Goal: Use online tool/utility: Utilize a website feature to perform a specific function

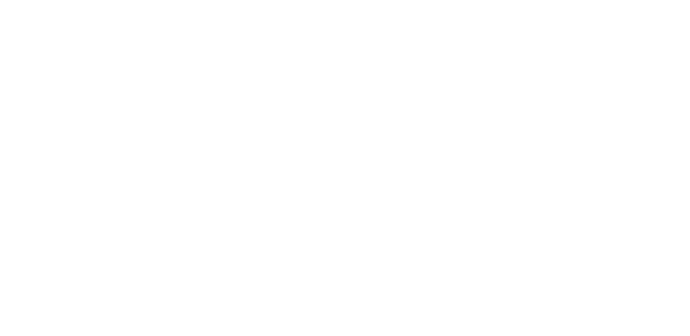
select select "*"
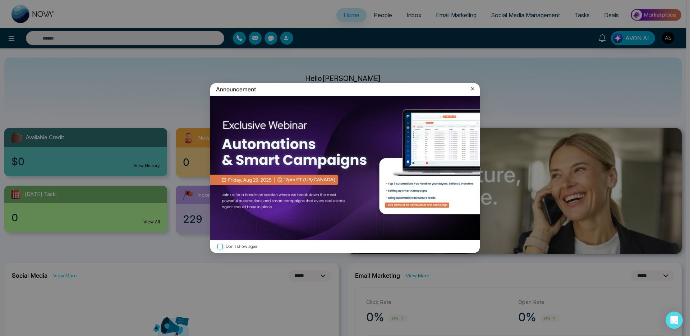
click at [473, 88] on icon at bounding box center [472, 88] width 3 height 3
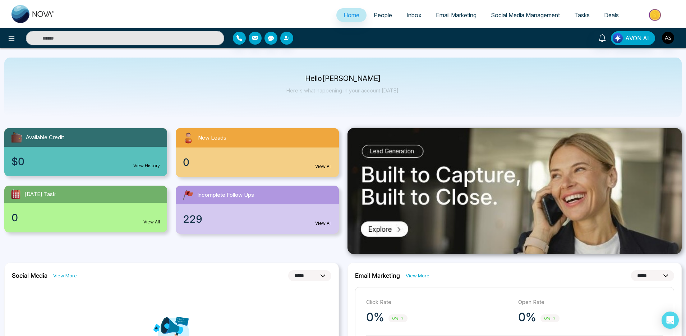
scroll to position [1, 0]
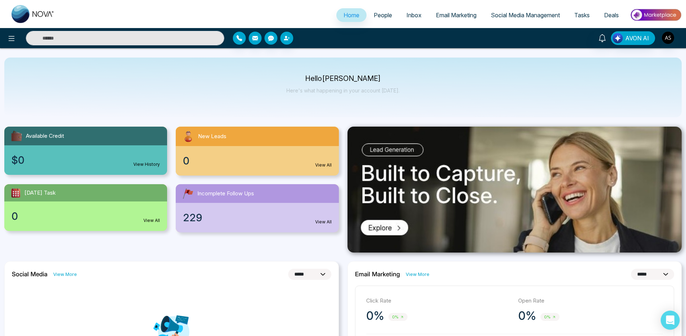
click at [543, 296] on icon "Open Intercom Messenger" at bounding box center [670, 319] width 8 height 9
click at [374, 15] on span "People" at bounding box center [383, 15] width 18 height 7
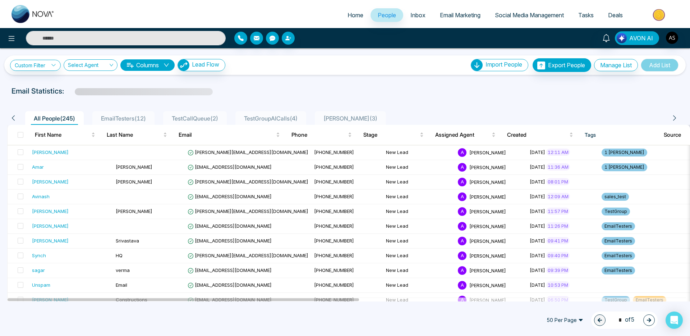
click at [633, 41] on span "AVON AI" at bounding box center [641, 38] width 24 height 9
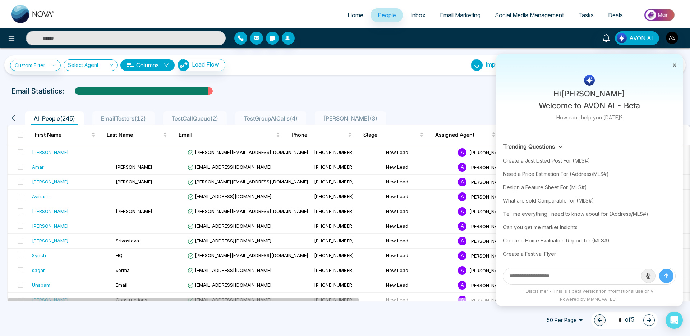
click at [549, 279] on input "text" at bounding box center [573, 276] width 138 height 16
click at [552, 157] on div "Create a Just Listed Post For (MLS#)" at bounding box center [589, 160] width 173 height 13
type input "**********"
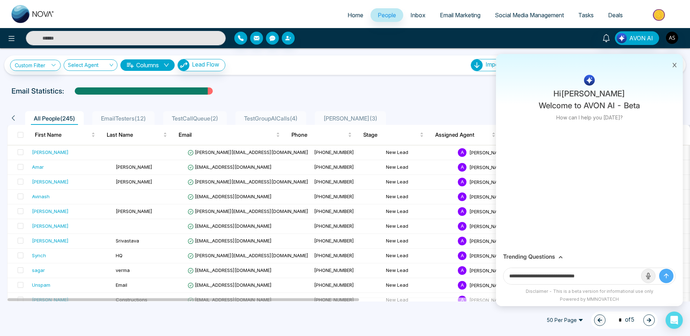
click at [667, 276] on icon "submit" at bounding box center [666, 275] width 7 height 7
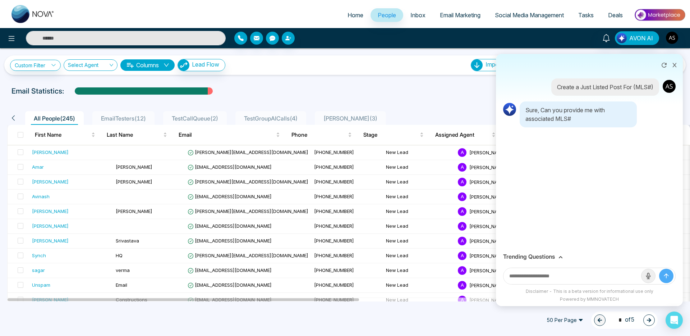
click at [582, 276] on input "text" at bounding box center [573, 276] width 138 height 16
paste input "*********"
type input "*********"
click at [659, 269] on button "submit" at bounding box center [666, 276] width 14 height 14
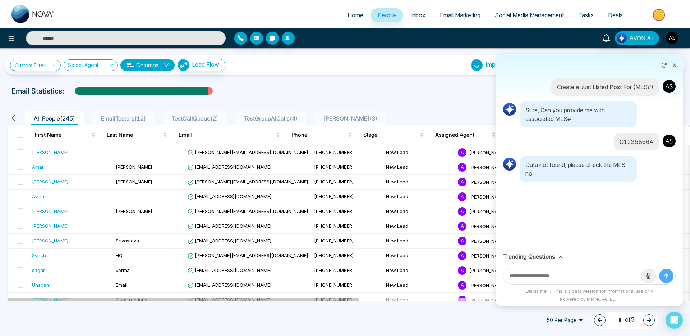
click at [582, 276] on input "text" at bounding box center [573, 276] width 138 height 16
click at [551, 267] on div at bounding box center [589, 276] width 187 height 24
click at [551, 269] on input "text" at bounding box center [573, 276] width 138 height 16
paste input "*********"
type input "*********"
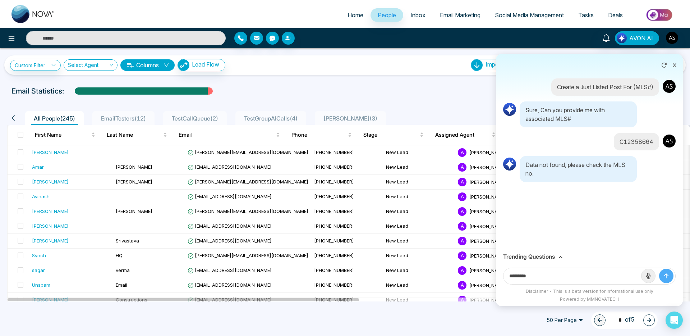
click at [659, 269] on button "submit" at bounding box center [666, 276] width 14 height 14
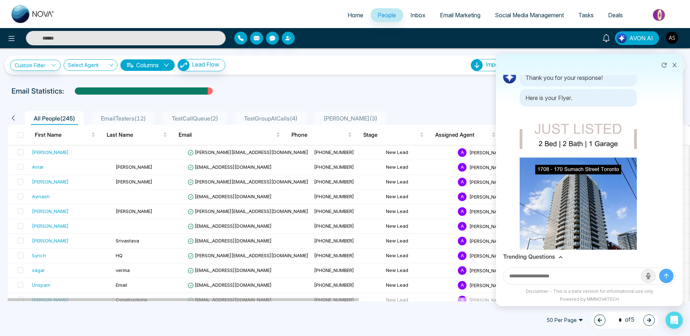
scroll to position [137, 0]
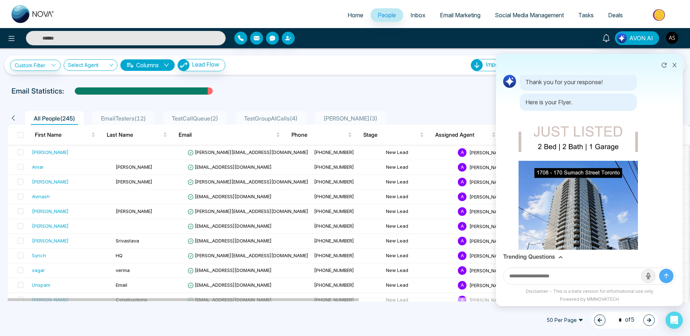
click at [580, 185] on img at bounding box center [579, 217] width 120 height 212
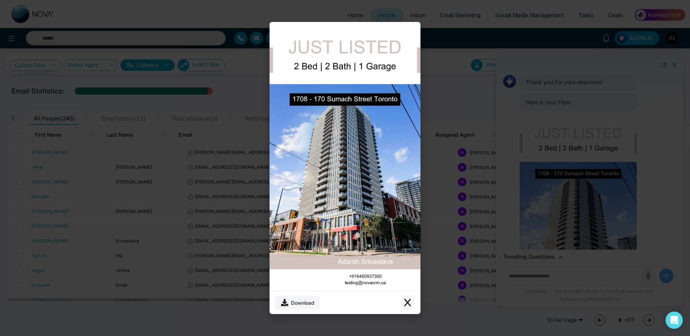
click at [409, 299] on icon "Close modal" at bounding box center [407, 302] width 9 height 9
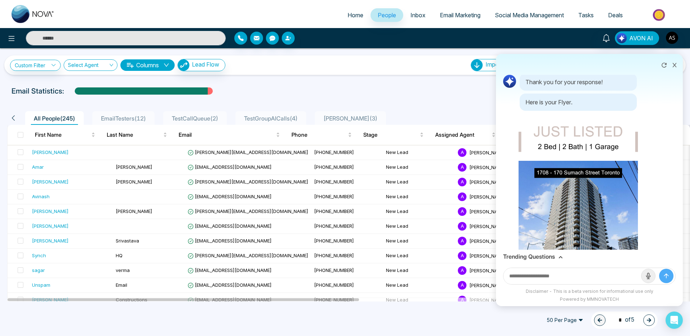
scroll to position [0, 0]
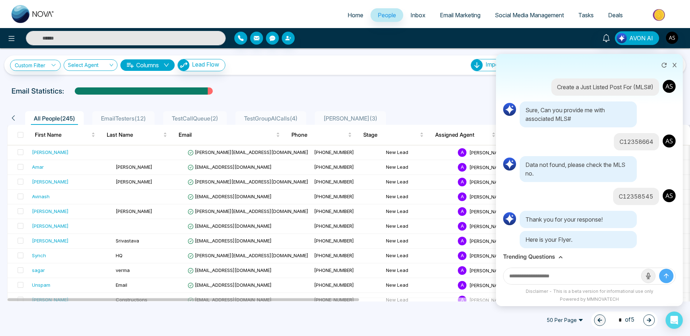
click at [565, 277] on input "text" at bounding box center [573, 276] width 138 height 16
type input "**********"
click at [659, 269] on button "submit" at bounding box center [666, 276] width 14 height 14
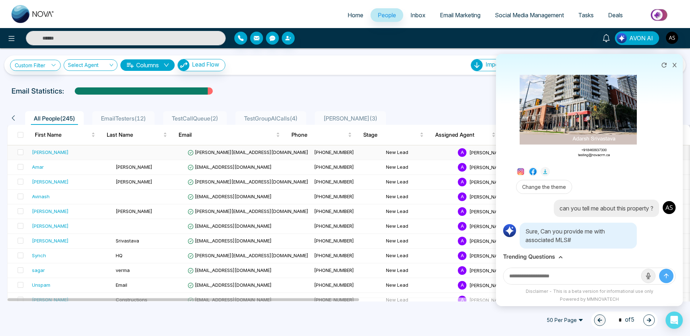
click at [242, 157] on td "[PERSON_NAME][EMAIL_ADDRESS][DOMAIN_NAME]" at bounding box center [248, 152] width 127 height 15
click at [225, 151] on span "[PERSON_NAME][EMAIL_ADDRESS][DOMAIN_NAME]" at bounding box center [248, 152] width 121 height 6
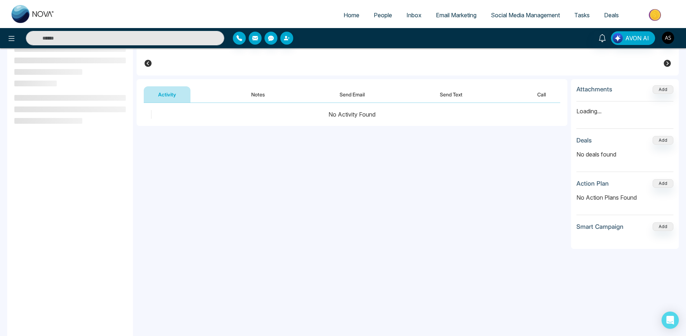
scroll to position [58, 0]
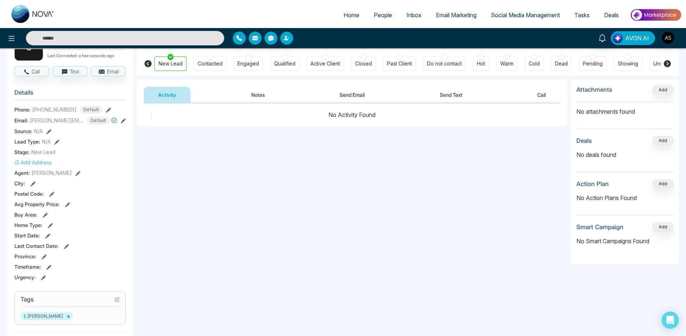
click at [631, 42] on button "AVON AI" at bounding box center [633, 38] width 44 height 14
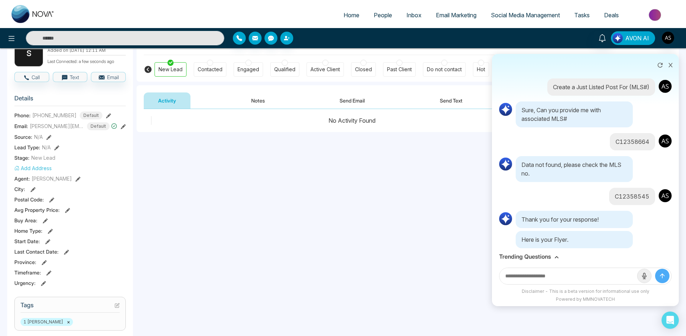
scroll to position [49, 0]
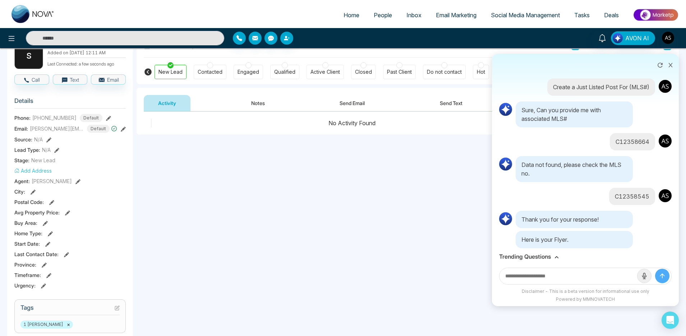
click at [669, 63] on icon at bounding box center [671, 65] width 4 height 4
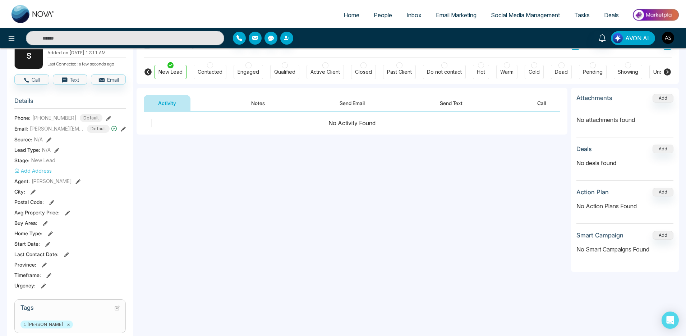
click at [630, 42] on span "AVON AI" at bounding box center [638, 38] width 24 height 9
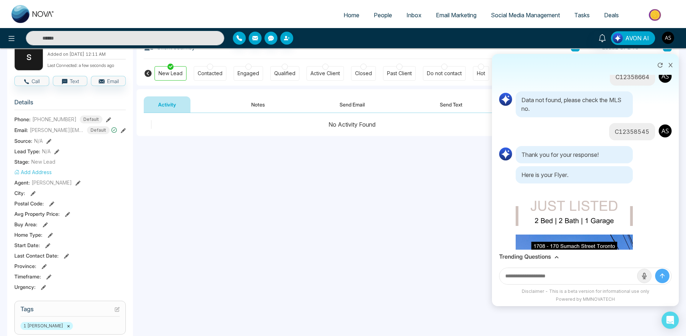
scroll to position [113, 0]
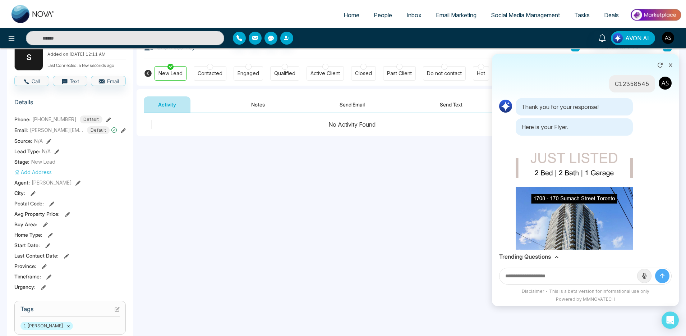
click at [626, 85] on p "C12358545" at bounding box center [632, 83] width 35 height 9
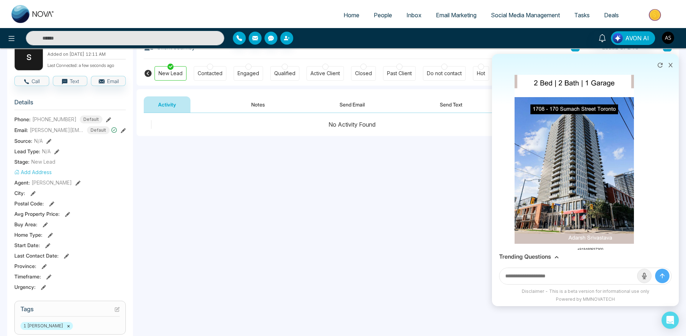
scroll to position [210, 0]
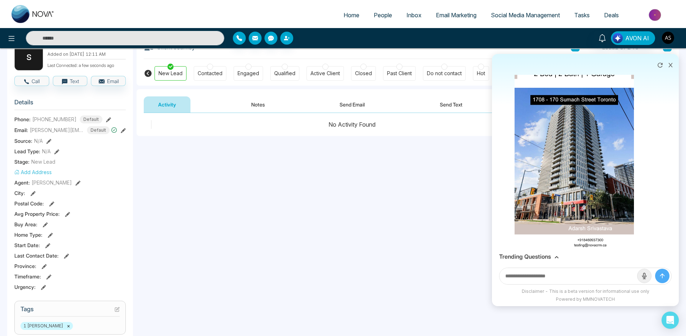
click at [559, 175] on img at bounding box center [575, 144] width 120 height 212
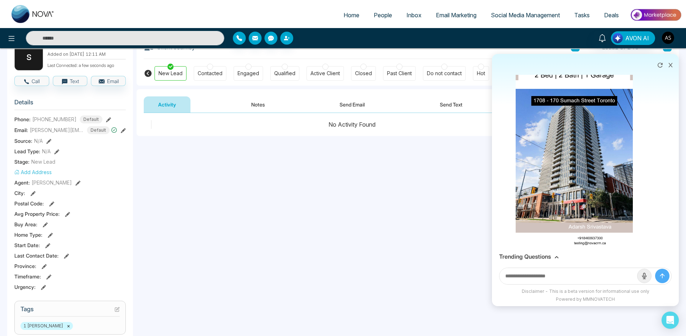
click at [557, 220] on div "Download" at bounding box center [343, 168] width 686 height 336
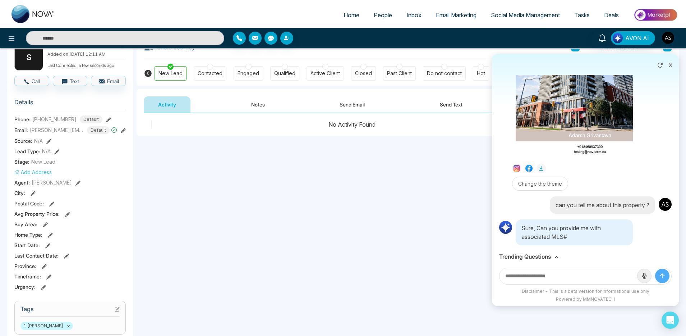
click at [553, 253] on div "Trending Questions" at bounding box center [585, 256] width 173 height 7
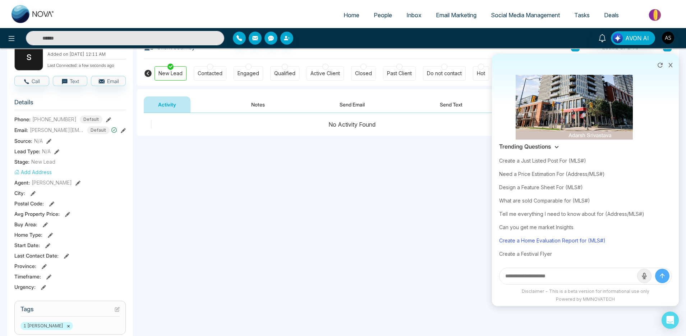
click at [503, 241] on div "Create a Home Evaluation Report for (MLS#)" at bounding box center [585, 240] width 173 height 13
type input "**********"
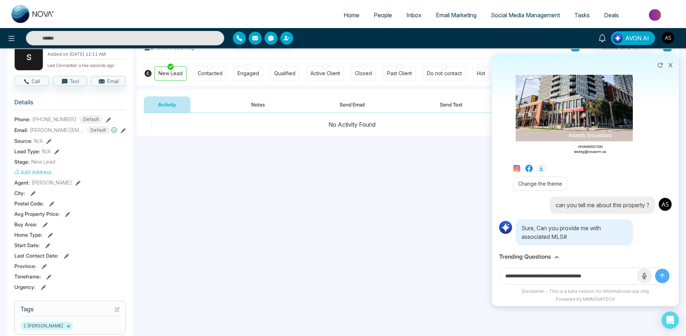
drag, startPoint x: 613, startPoint y: 275, endPoint x: 656, endPoint y: 277, distance: 42.8
click at [613, 275] on input "**********" at bounding box center [569, 276] width 138 height 16
click at [660, 276] on icon "submit" at bounding box center [662, 276] width 4 height 4
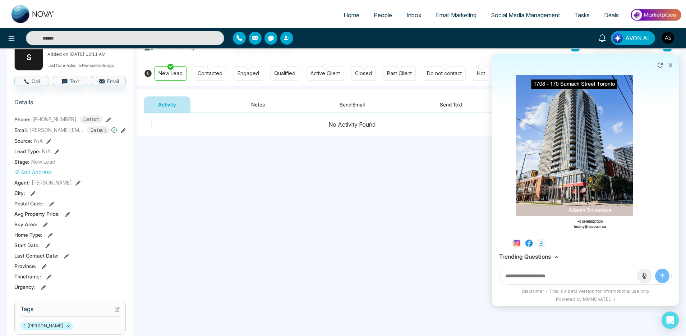
scroll to position [96, 0]
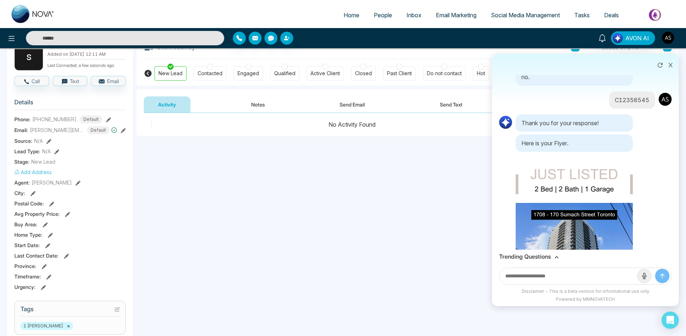
click at [621, 101] on p "C12358545" at bounding box center [632, 100] width 35 height 9
copy p "C12358545"
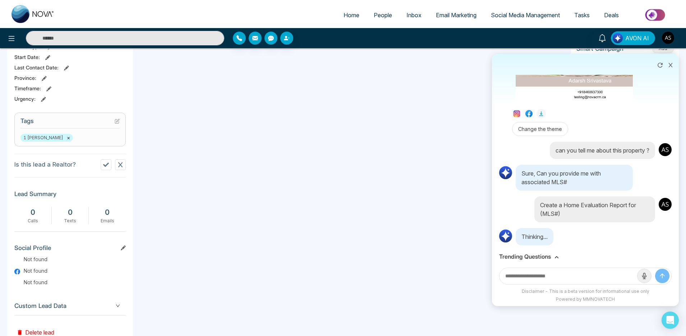
scroll to position [260, 0]
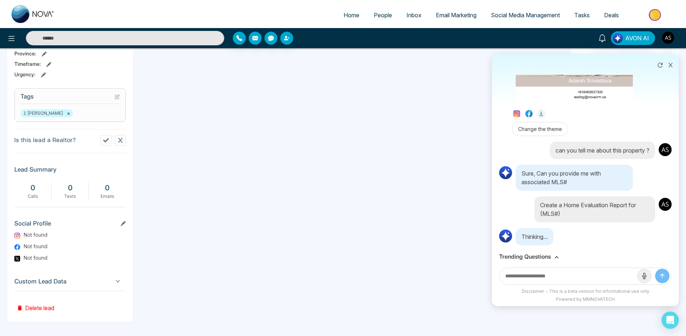
click at [583, 276] on input "text" at bounding box center [569, 276] width 138 height 16
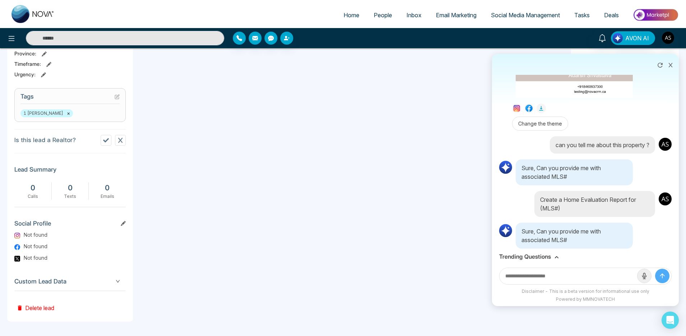
paste input "*********"
type input "*********"
click at [655, 269] on button "submit" at bounding box center [662, 276] width 14 height 14
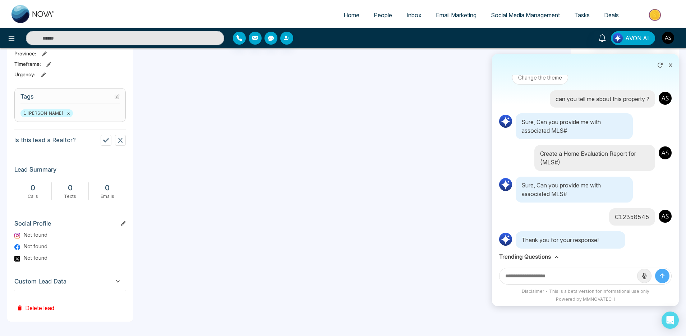
scroll to position [449, 0]
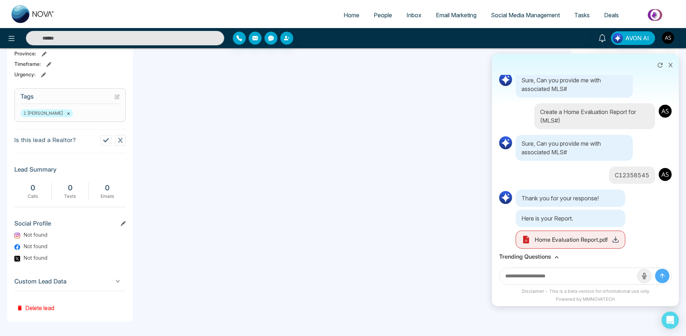
click at [582, 235] on span "Home Evaluation Report.pdf" at bounding box center [571, 239] width 73 height 9
click at [615, 236] on icon at bounding box center [615, 239] width 7 height 7
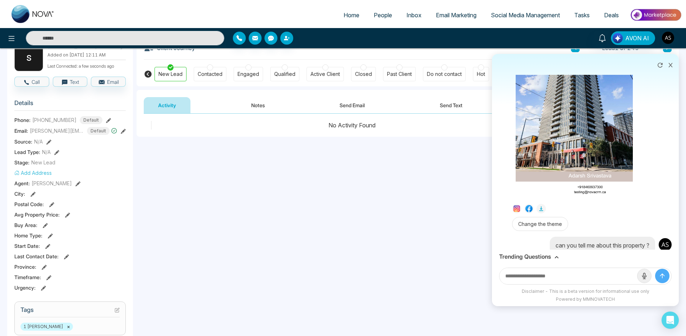
scroll to position [251, 0]
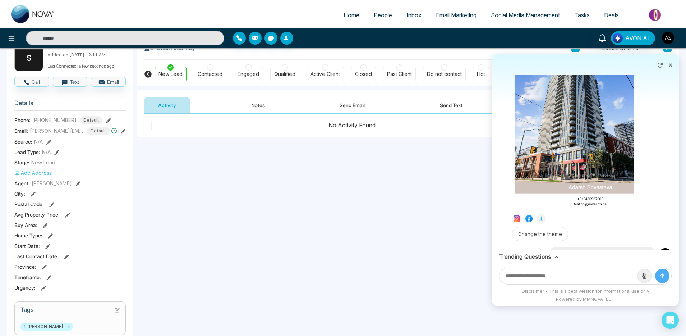
click at [519, 147] on img at bounding box center [575, 103] width 120 height 212
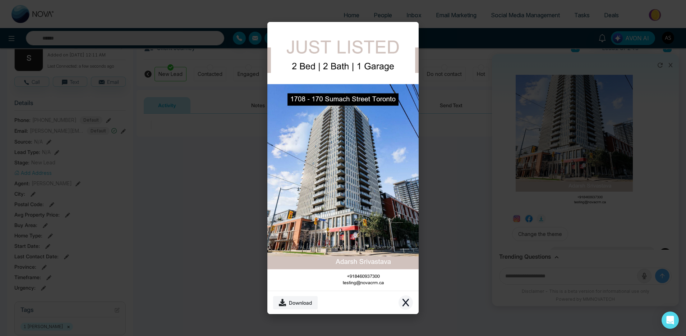
click at [406, 299] on icon "Close modal" at bounding box center [406, 302] width 9 height 9
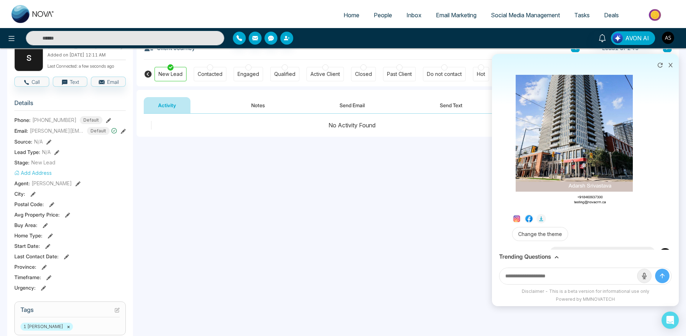
click at [519, 22] on link "Social Media Management" at bounding box center [525, 15] width 83 height 14
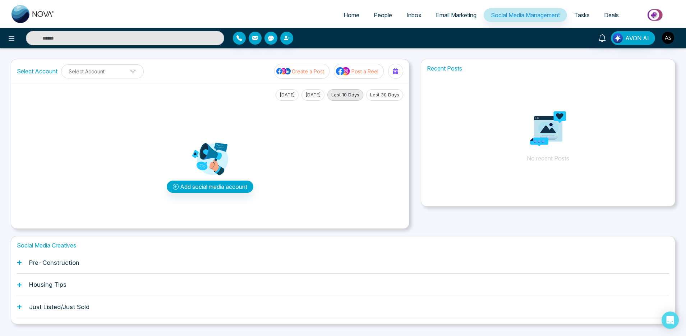
click at [374, 16] on span "People" at bounding box center [383, 15] width 18 height 7
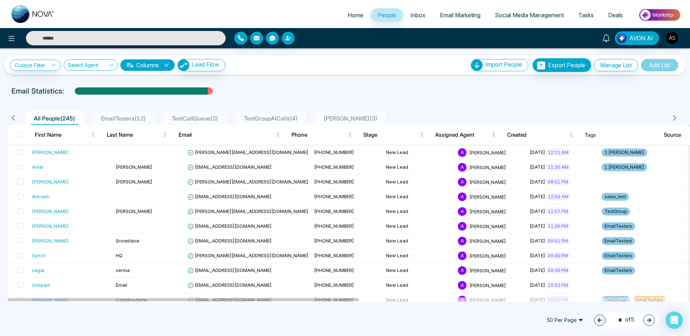
click at [637, 28] on div "AVON AI" at bounding box center [345, 38] width 690 height 20
click at [640, 34] on span "AVON AI" at bounding box center [641, 38] width 24 height 9
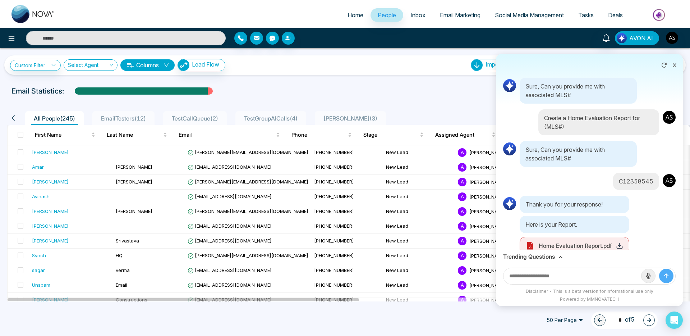
scroll to position [443, 0]
